Goal: Find specific page/section: Find specific page/section

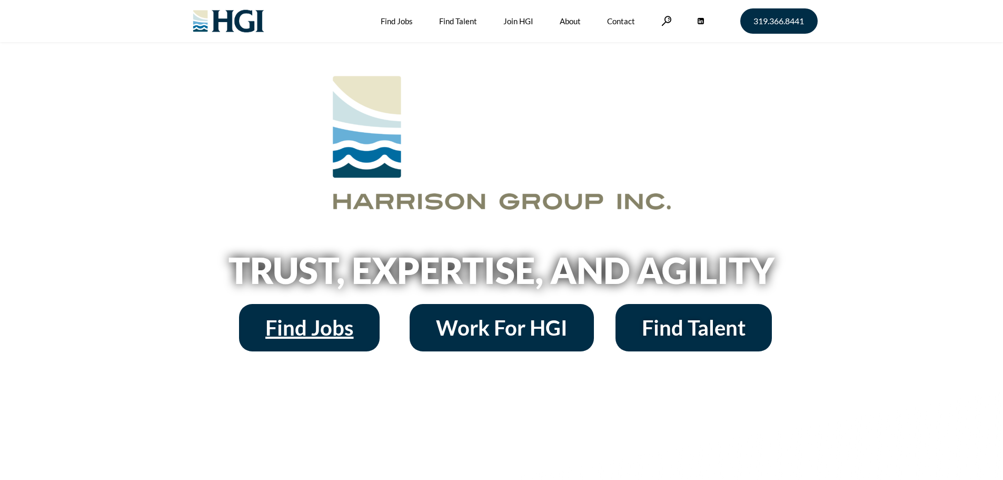
click at [276, 333] on span "Find Jobs" at bounding box center [309, 327] width 88 height 21
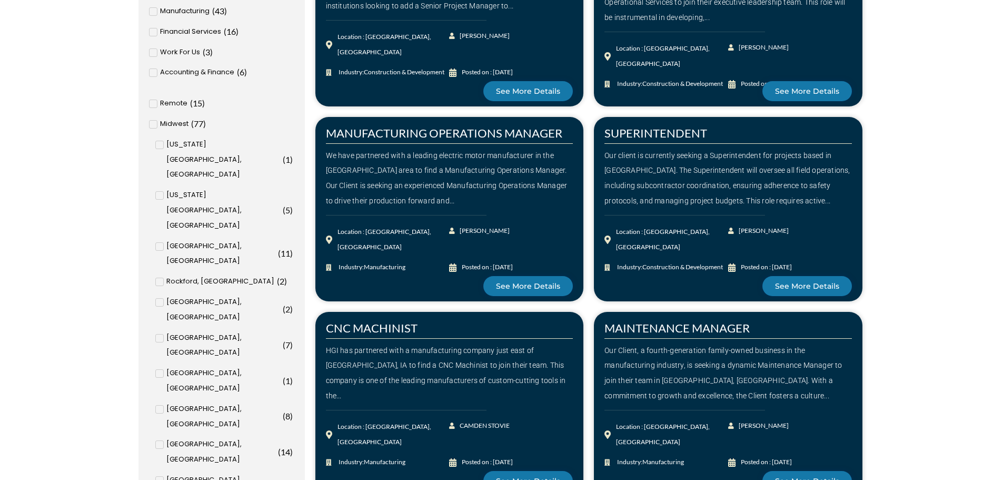
scroll to position [263, 0]
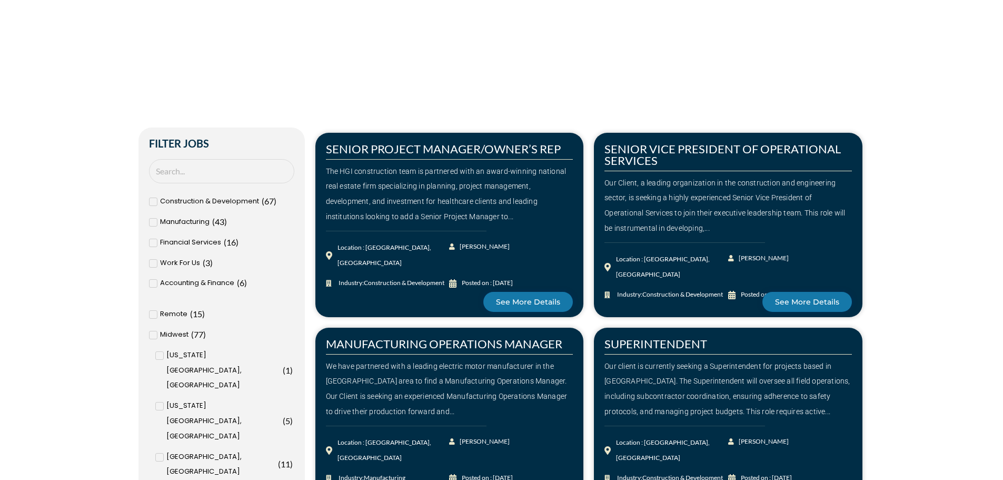
click at [154, 236] on div "Financial Services ( 16 )" at bounding box center [221, 242] width 145 height 15
click at [0, 0] on input "Financial Services ( 16 )" at bounding box center [0, 0] width 0 height 0
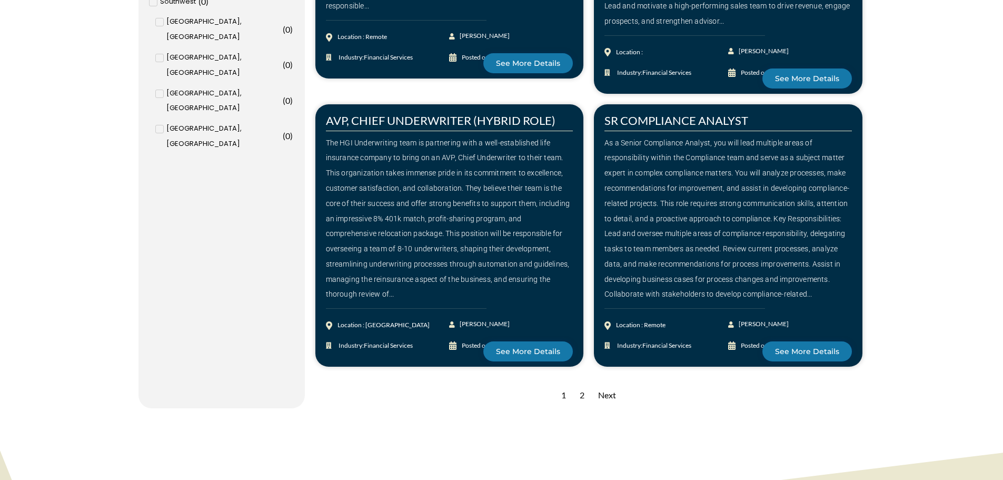
scroll to position [1369, 0]
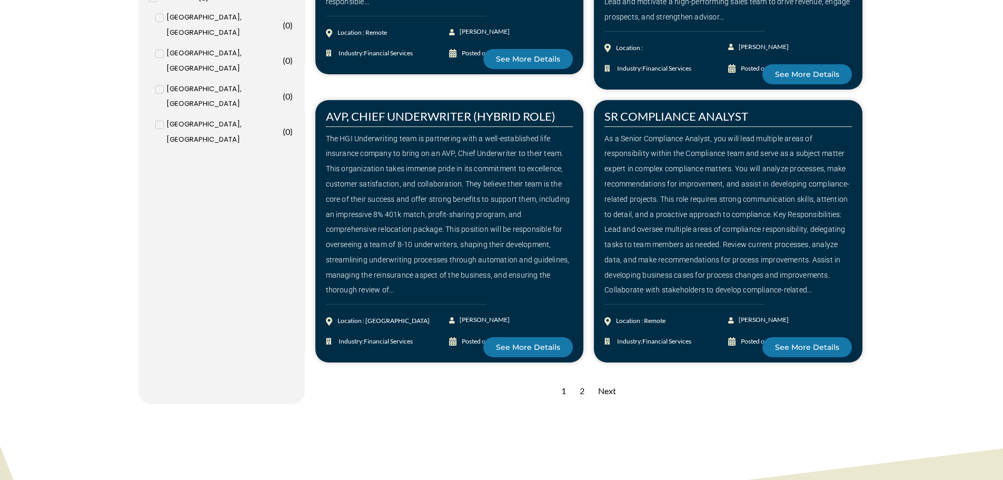
click at [582, 389] on div "2" at bounding box center [582, 391] width 15 height 26
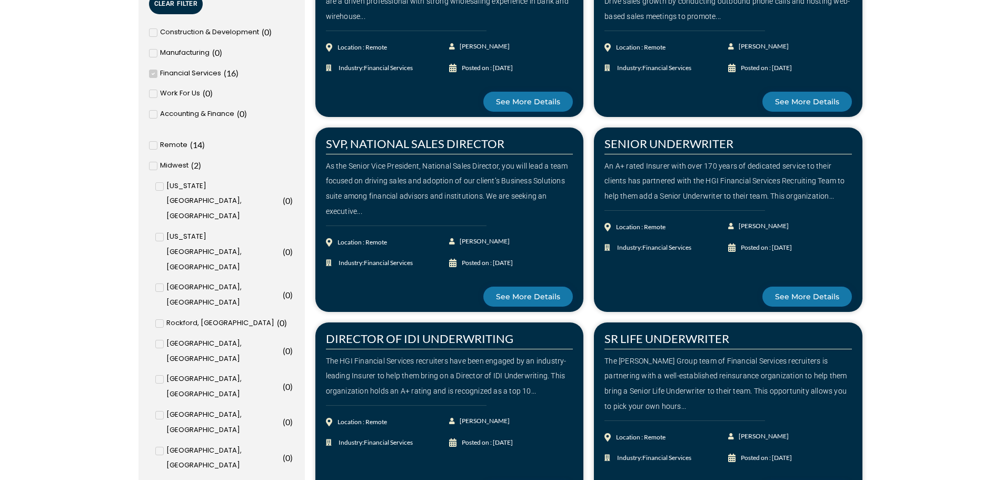
scroll to position [579, 0]
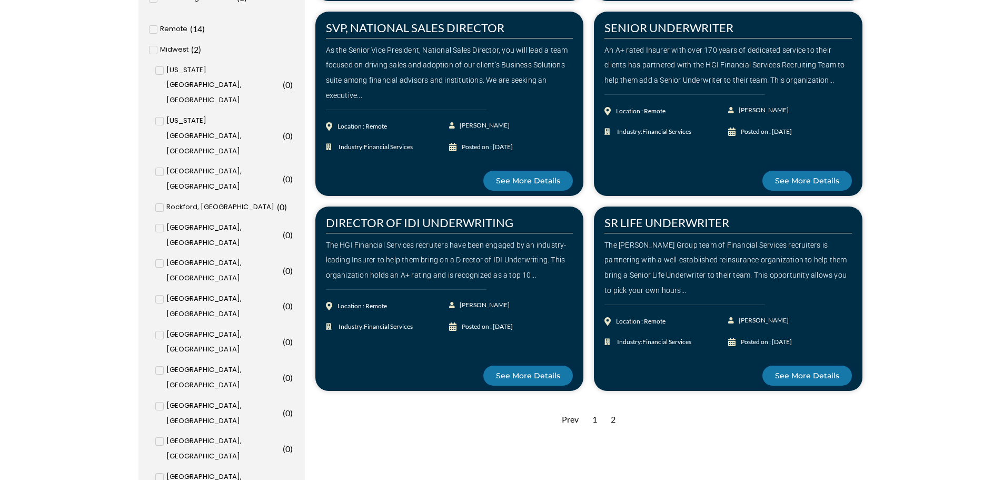
click at [0, 0] on input "[US_STATE], [GEOGRAPHIC_DATA] ( 0 )" at bounding box center [0, 0] width 0 height 0
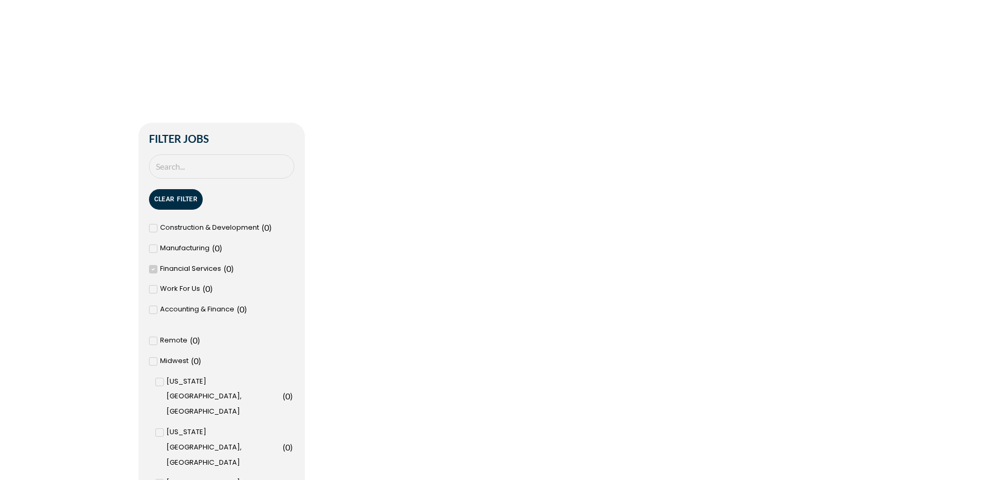
scroll to position [263, 0]
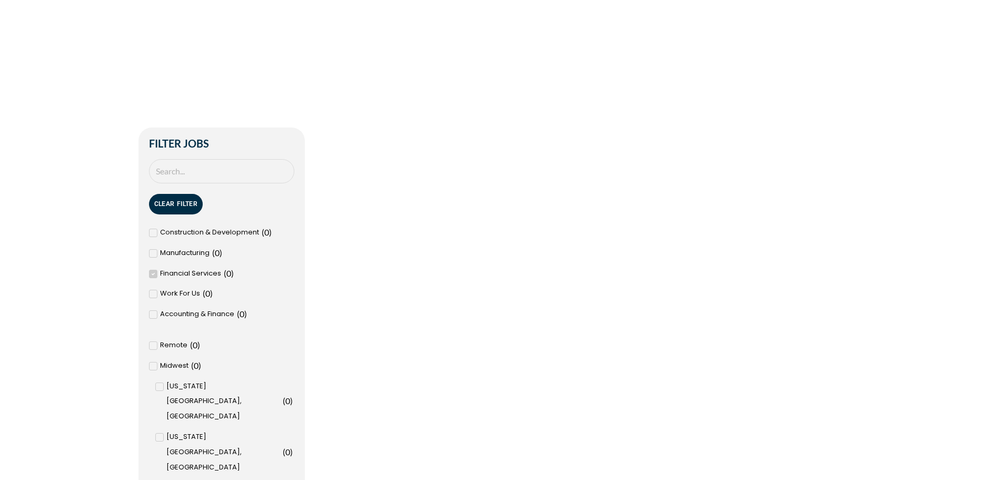
click at [157, 234] on div "Construction & Development ( 0 )" at bounding box center [221, 232] width 145 height 15
click at [0, 0] on input "Construction & Development ( 0 )" at bounding box center [0, 0] width 0 height 0
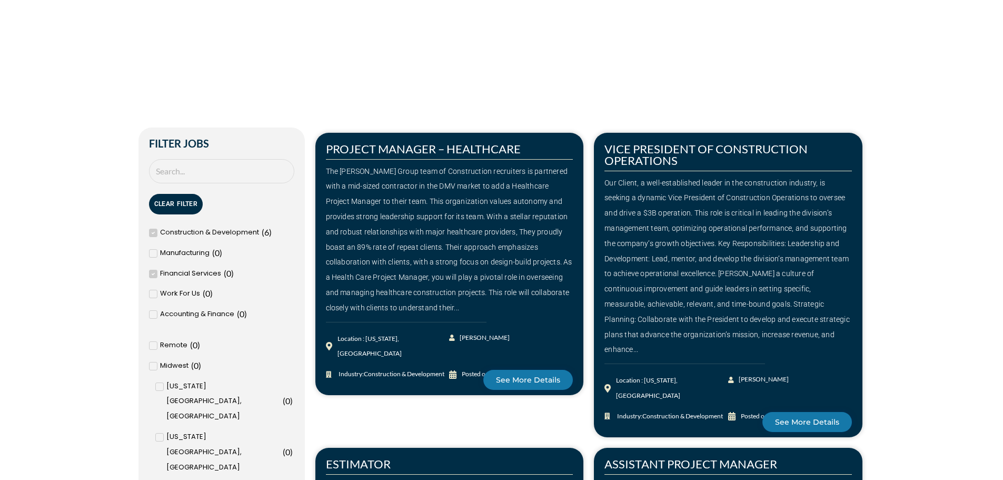
click at [153, 273] on icon at bounding box center [153, 274] width 4 height 6
click at [0, 0] on input "Financial Services ( 0 )" at bounding box center [0, 0] width 0 height 0
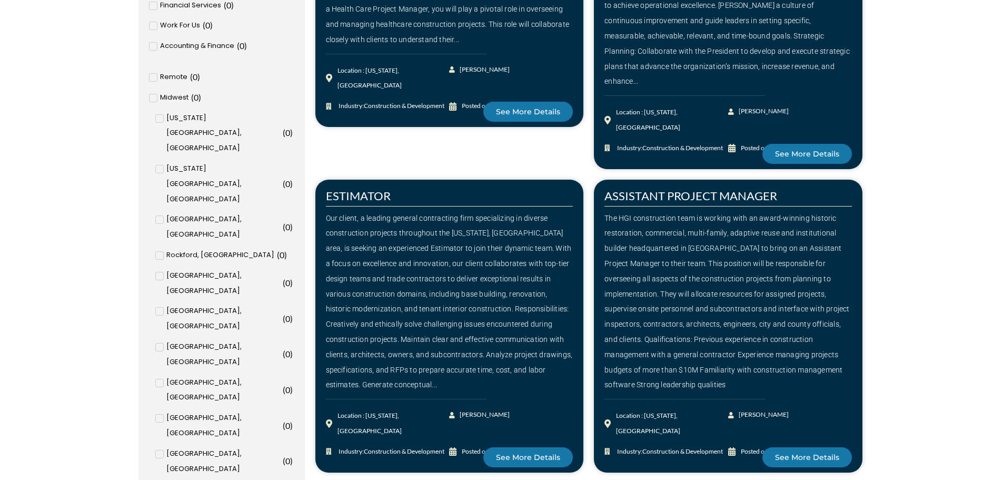
scroll to position [632, 0]
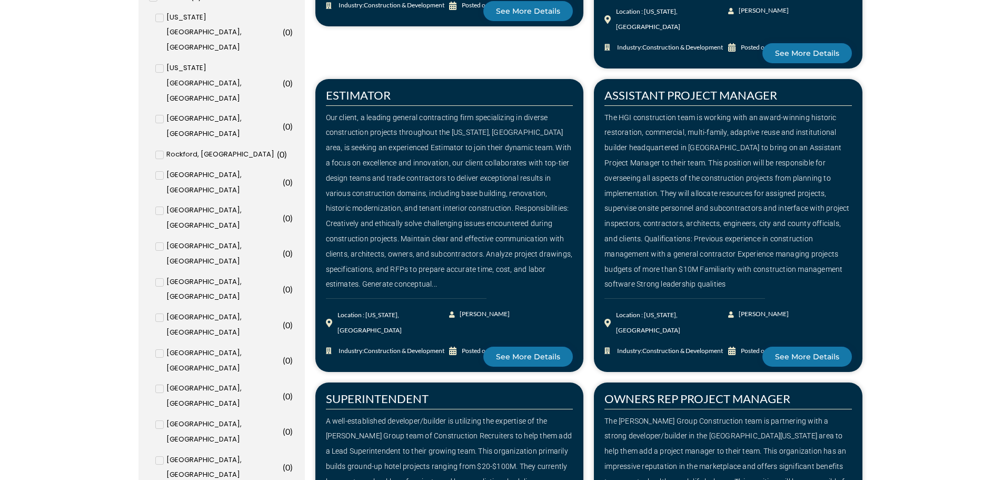
click at [0, 0] on input "[US_STATE], [GEOGRAPHIC_DATA] ( 6 )" at bounding box center [0, 0] width 0 height 0
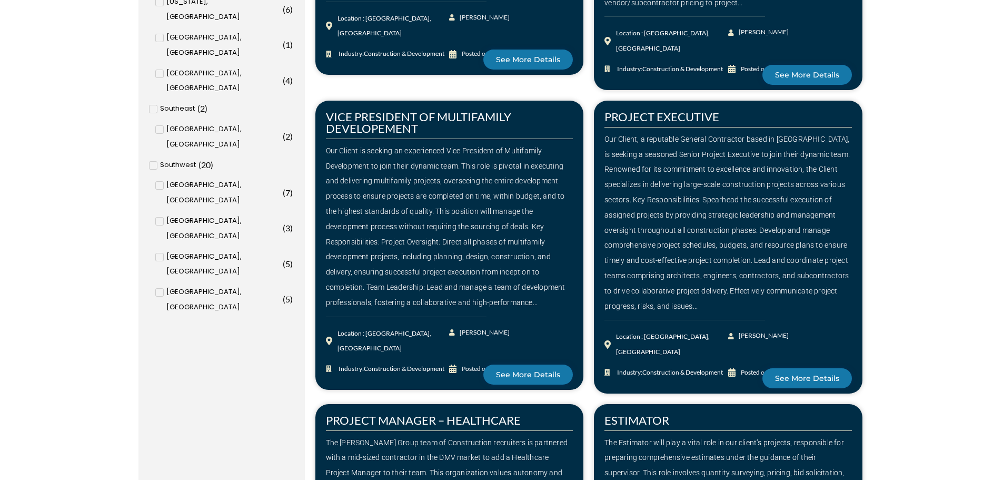
scroll to position [1053, 0]
